Goal: Find contact information: Find contact information

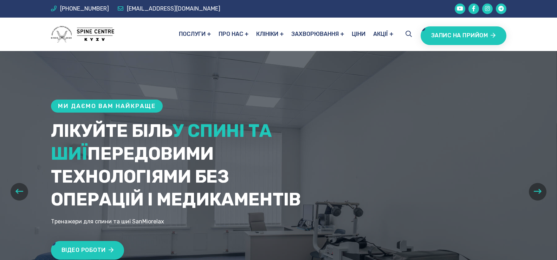
drag, startPoint x: 535, startPoint y: 0, endPoint x: 378, endPoint y: 109, distance: 191.3
click at [378, 109] on div "Ми даємо вам найкраще Лікуйте біль у спині та шиї передовими технологіями без о…" at bounding box center [279, 192] width 464 height 184
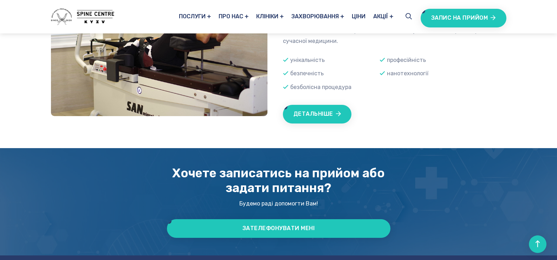
scroll to position [1135, 0]
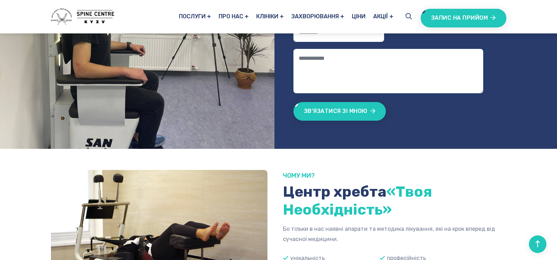
scroll to position [698, 0]
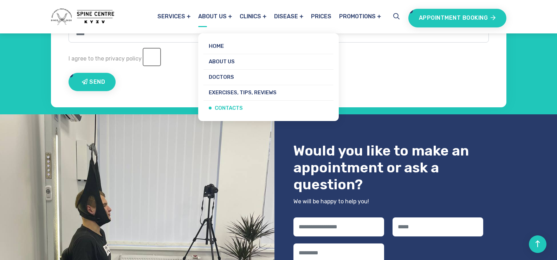
click at [225, 107] on font "Contacts" at bounding box center [229, 108] width 28 height 6
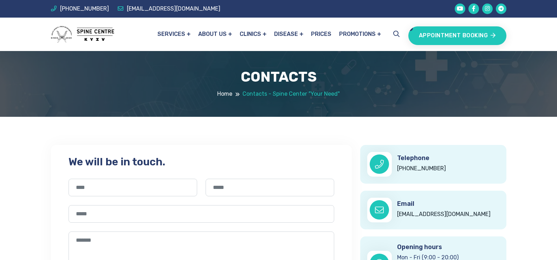
click at [537, 155] on div "We will be in touch. Send Telephone [PHONE_NUMBER] Email [EMAIL_ADDRESS][DOMAIN…" at bounding box center [278, 236] width 557 height 224
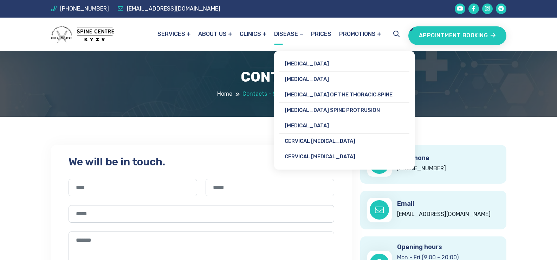
click at [281, 34] on font "Disease" at bounding box center [286, 34] width 24 height 7
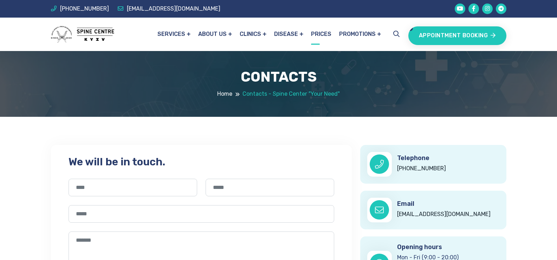
click at [324, 36] on font "Prices" at bounding box center [321, 34] width 20 height 7
